Goal: Task Accomplishment & Management: Complete application form

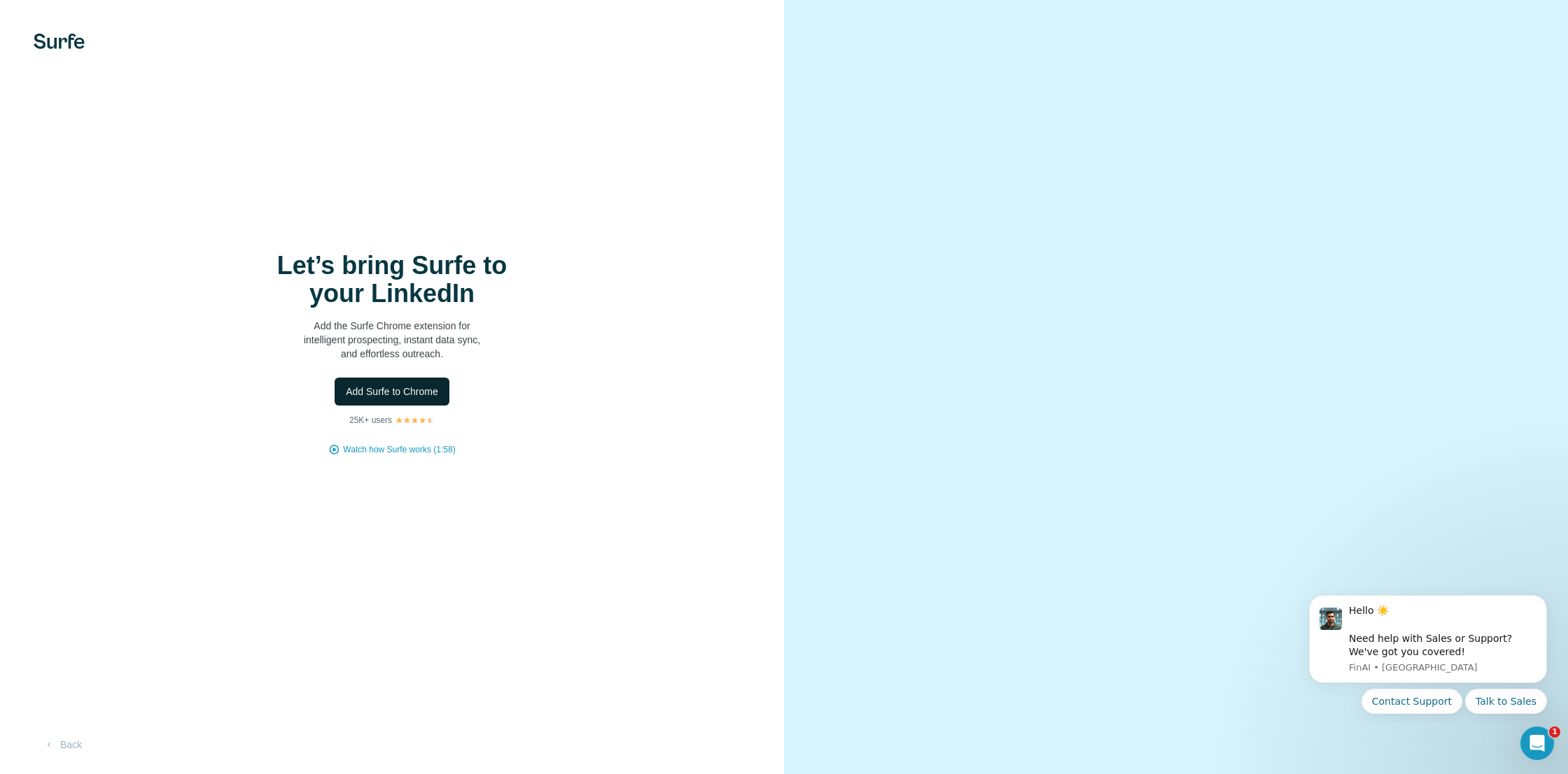
click at [381, 389] on span "Add Surfe to Chrome" at bounding box center [392, 392] width 93 height 14
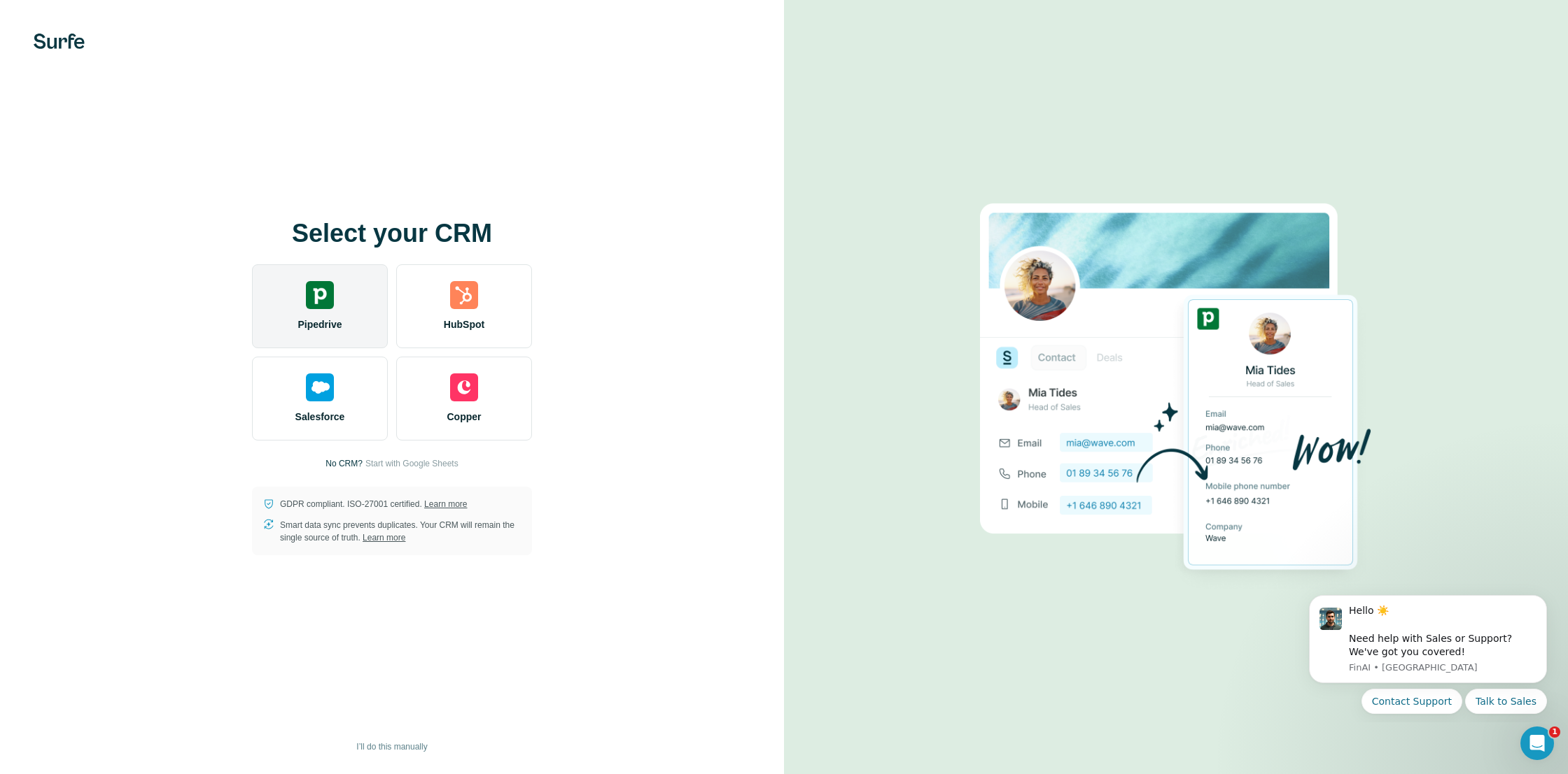
click at [347, 305] on div "Pipedrive" at bounding box center [320, 307] width 136 height 84
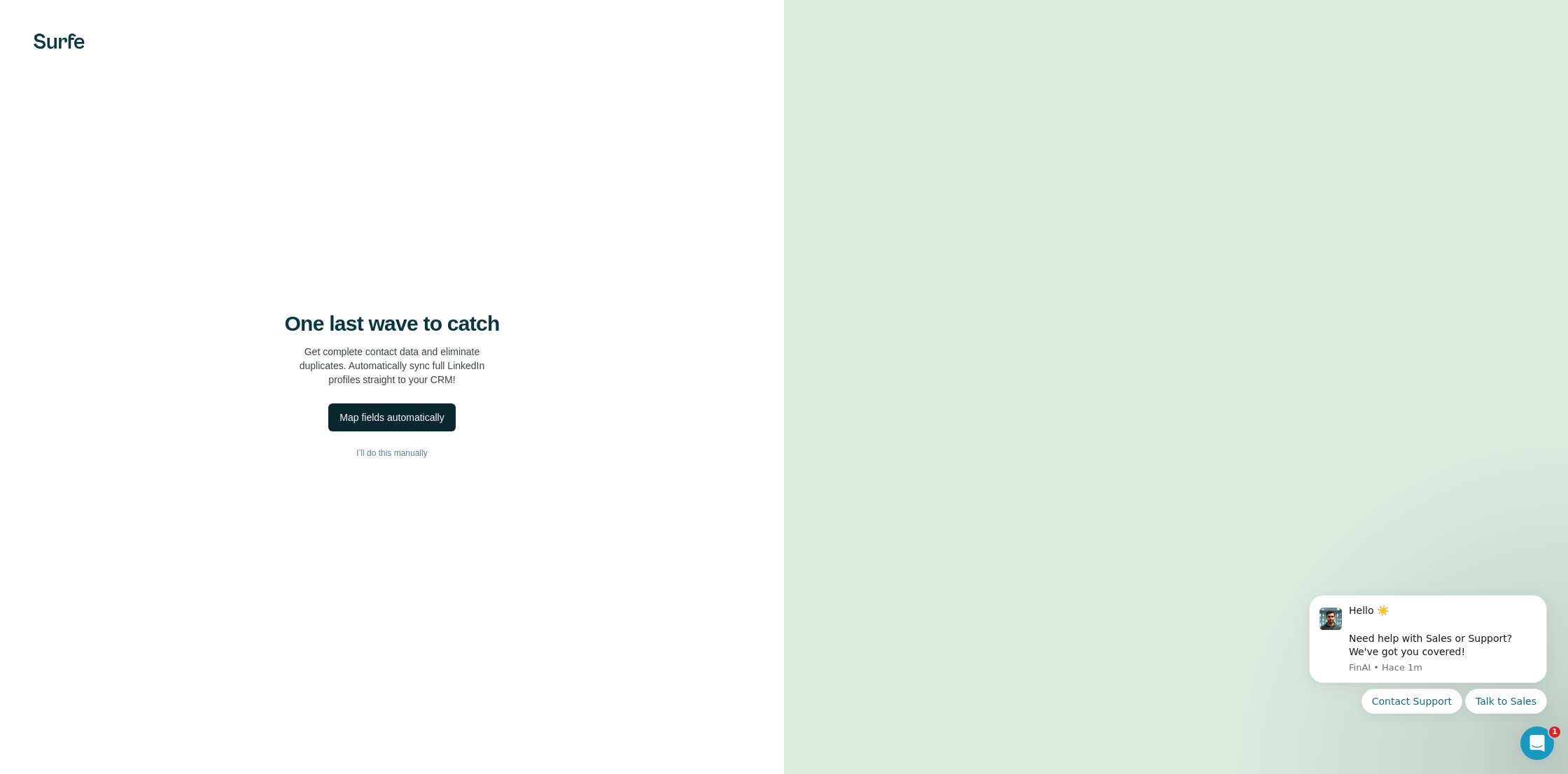
click at [415, 419] on div "Map fields automatically" at bounding box center [391, 418] width 105 height 14
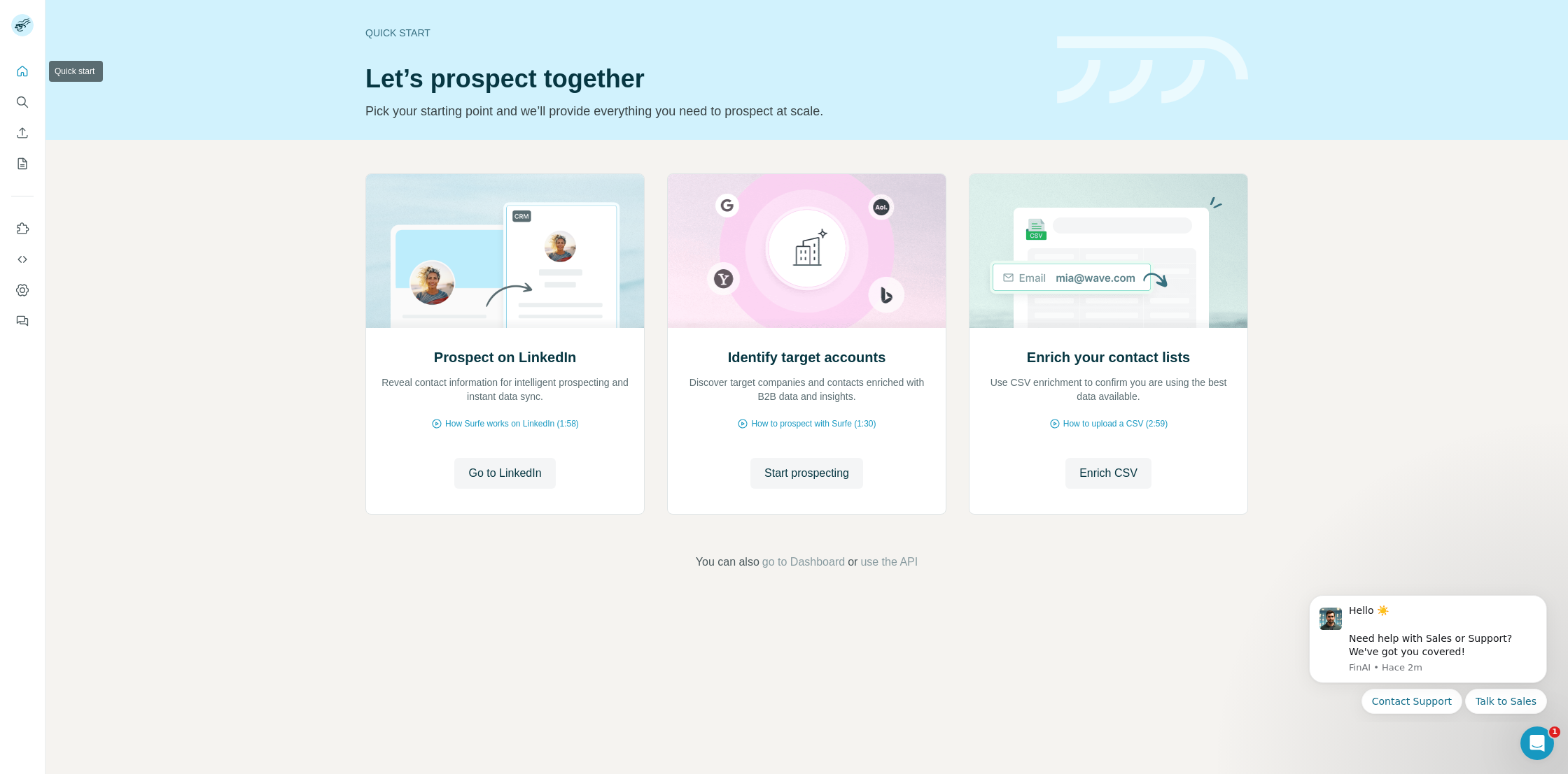
click at [20, 73] on icon "Quick start" at bounding box center [23, 71] width 14 height 14
click at [26, 287] on icon "Dashboard" at bounding box center [23, 290] width 13 height 12
